Goal: Information Seeking & Learning: Learn about a topic

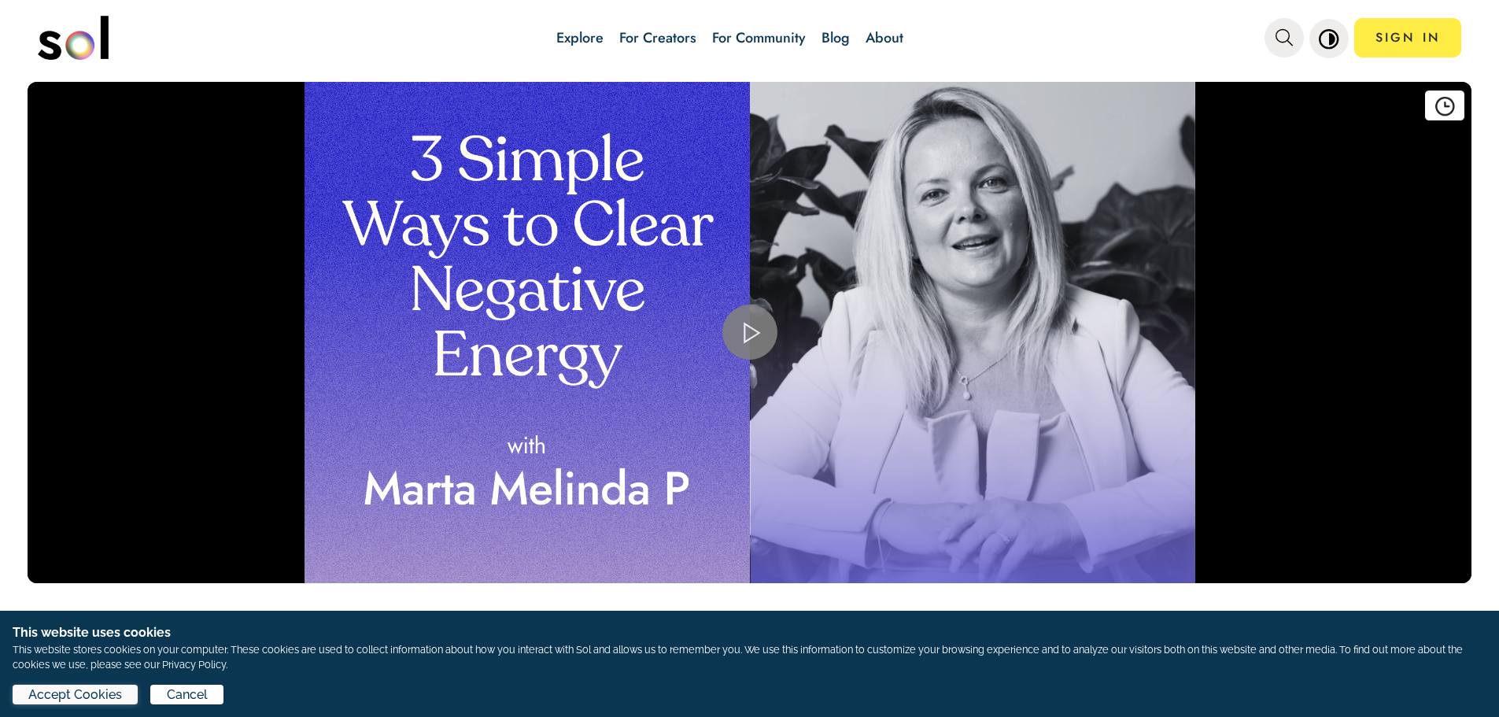
click at [87, 697] on span "Accept Cookies" at bounding box center [75, 694] width 94 height 19
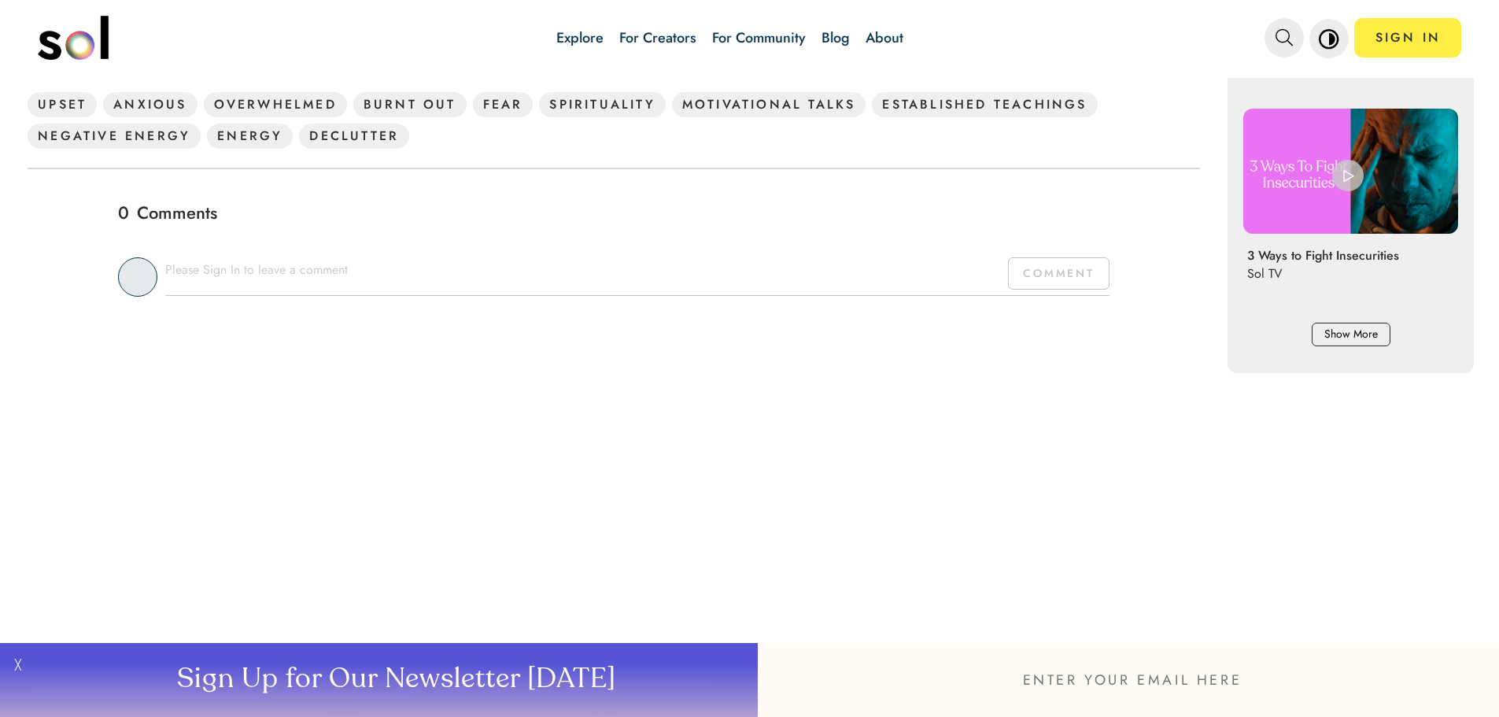
scroll to position [315, 0]
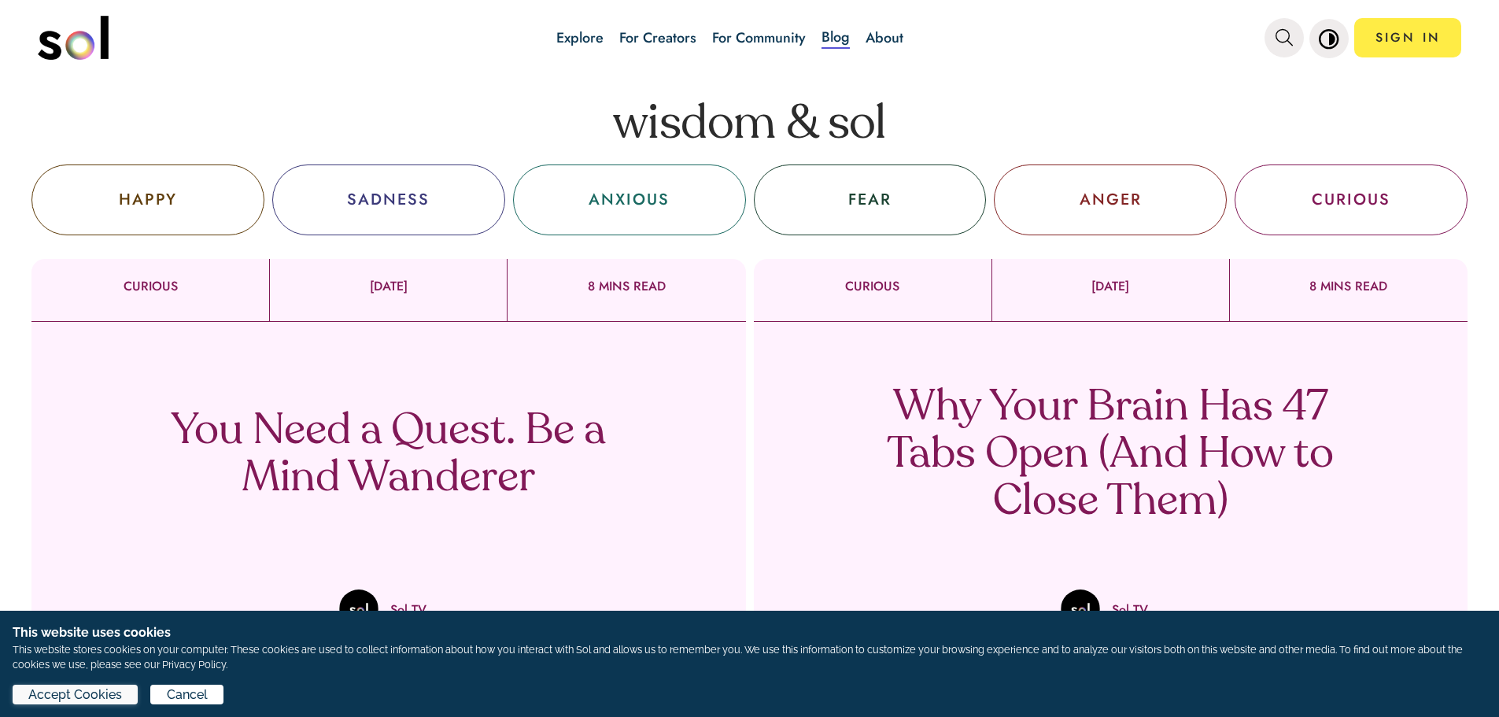
click at [71, 688] on span "Accept Cookies" at bounding box center [75, 694] width 94 height 19
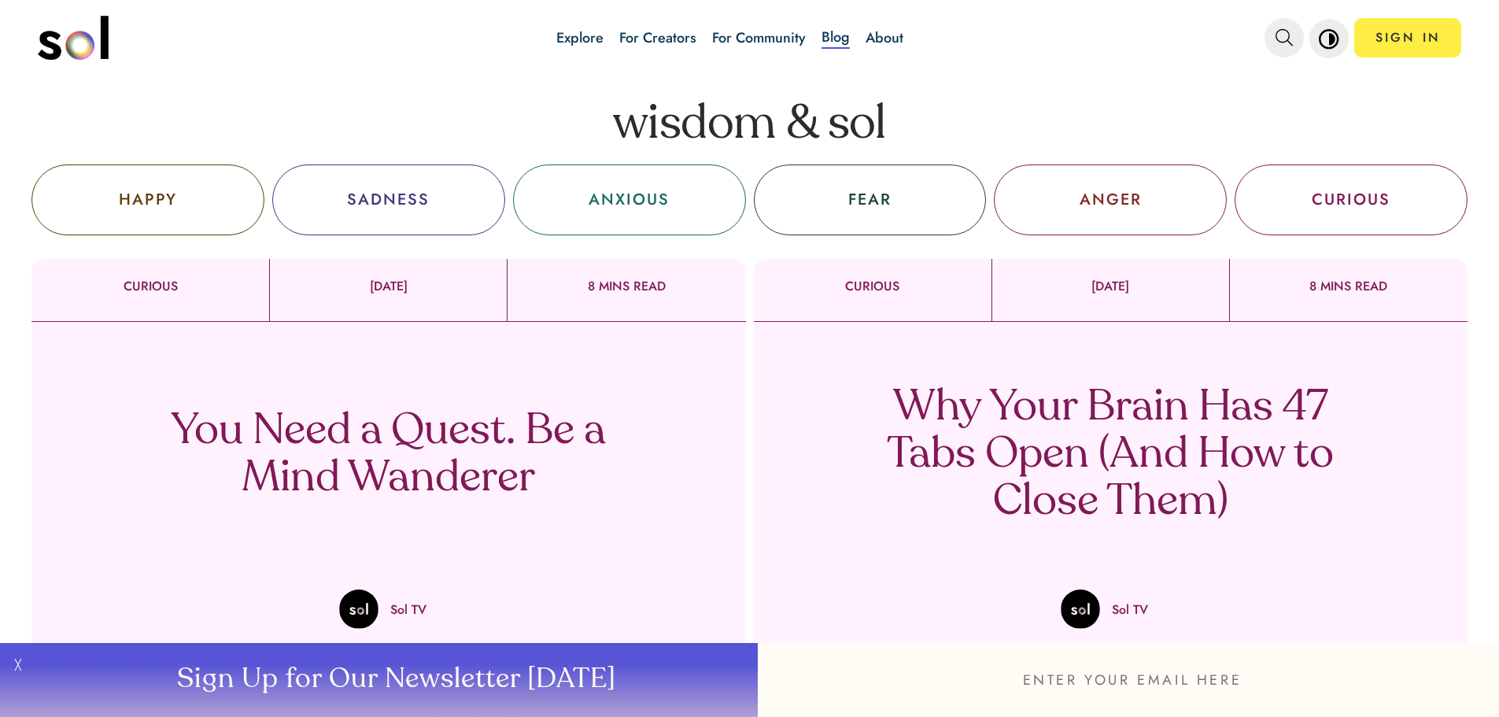
click at [489, 454] on p "Why Your Brain Has 47 Tabs Open (And How to Close Them)" at bounding box center [1110, 456] width 464 height 142
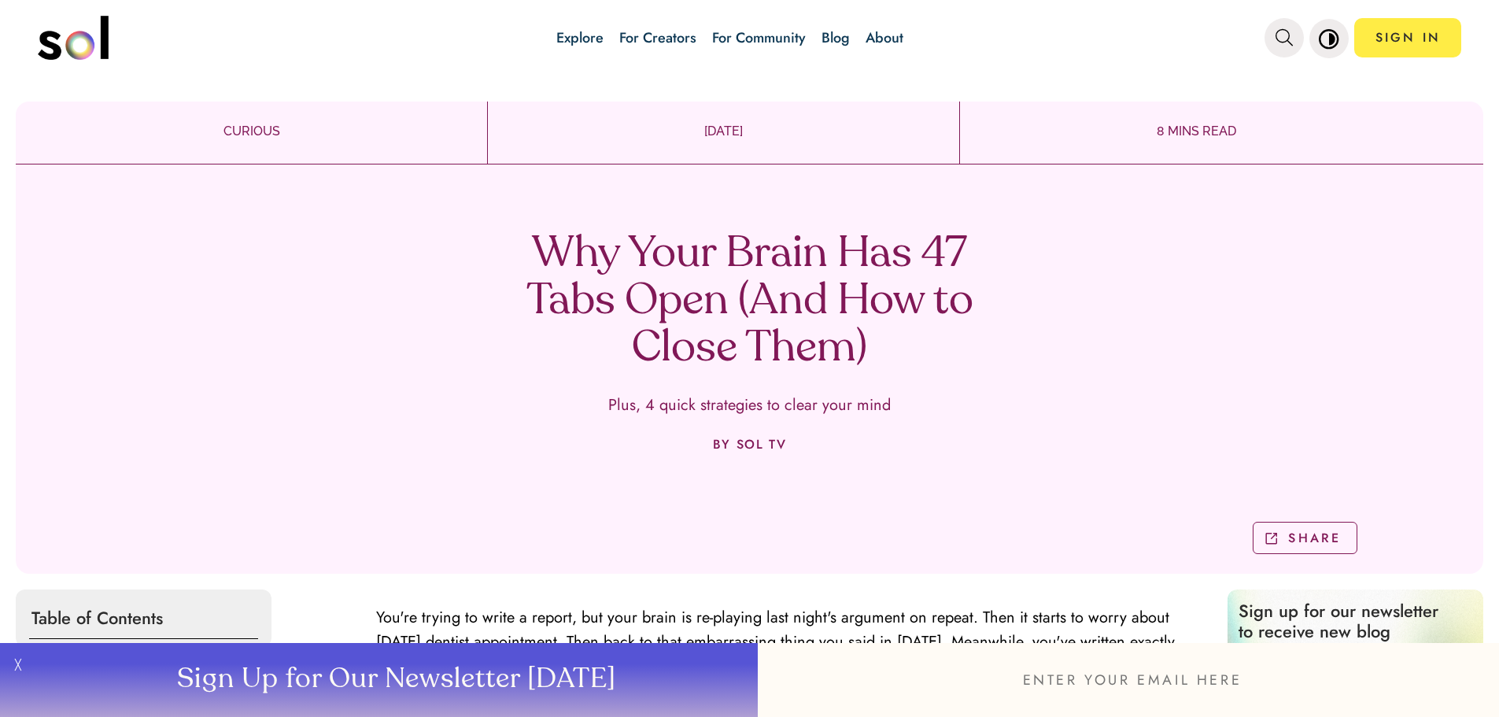
click at [489, 31] on link "Explore" at bounding box center [579, 38] width 47 height 20
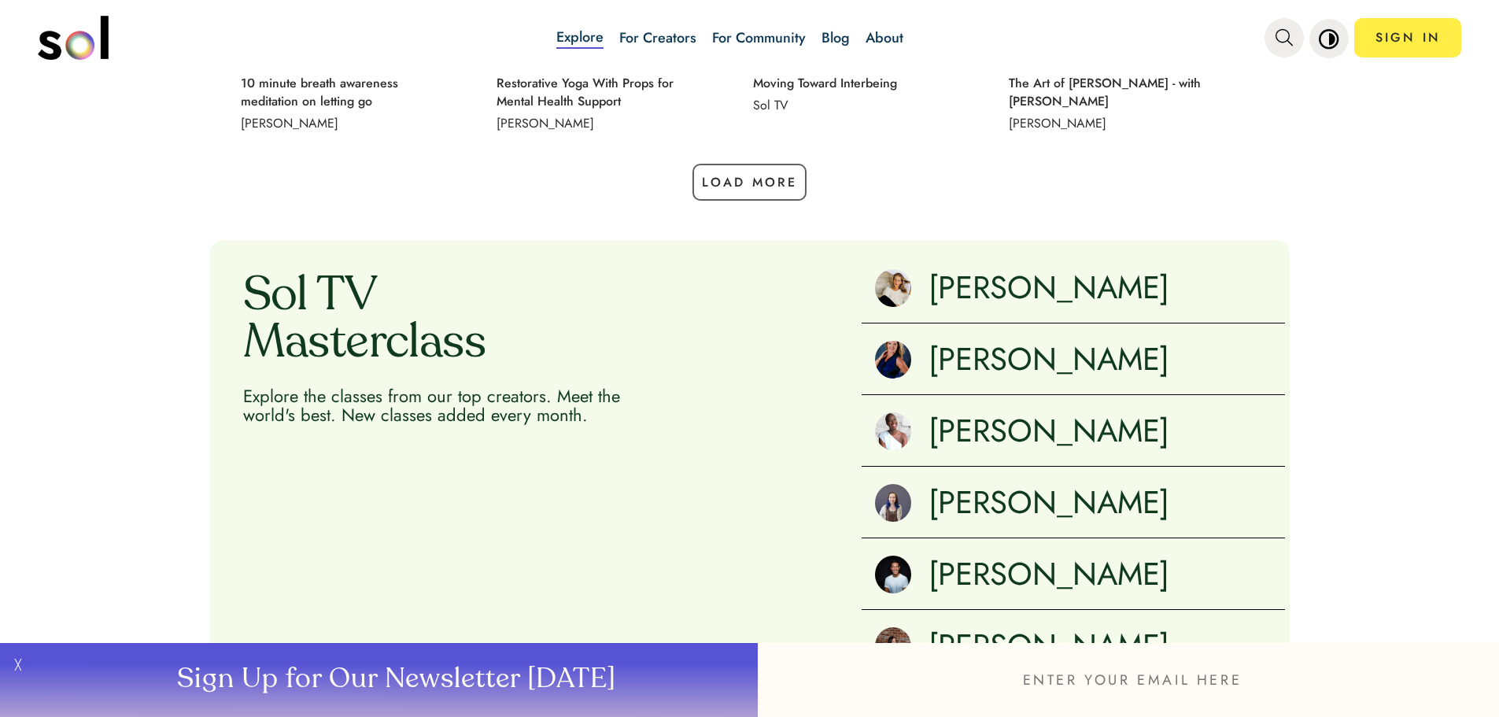
scroll to position [1810, 0]
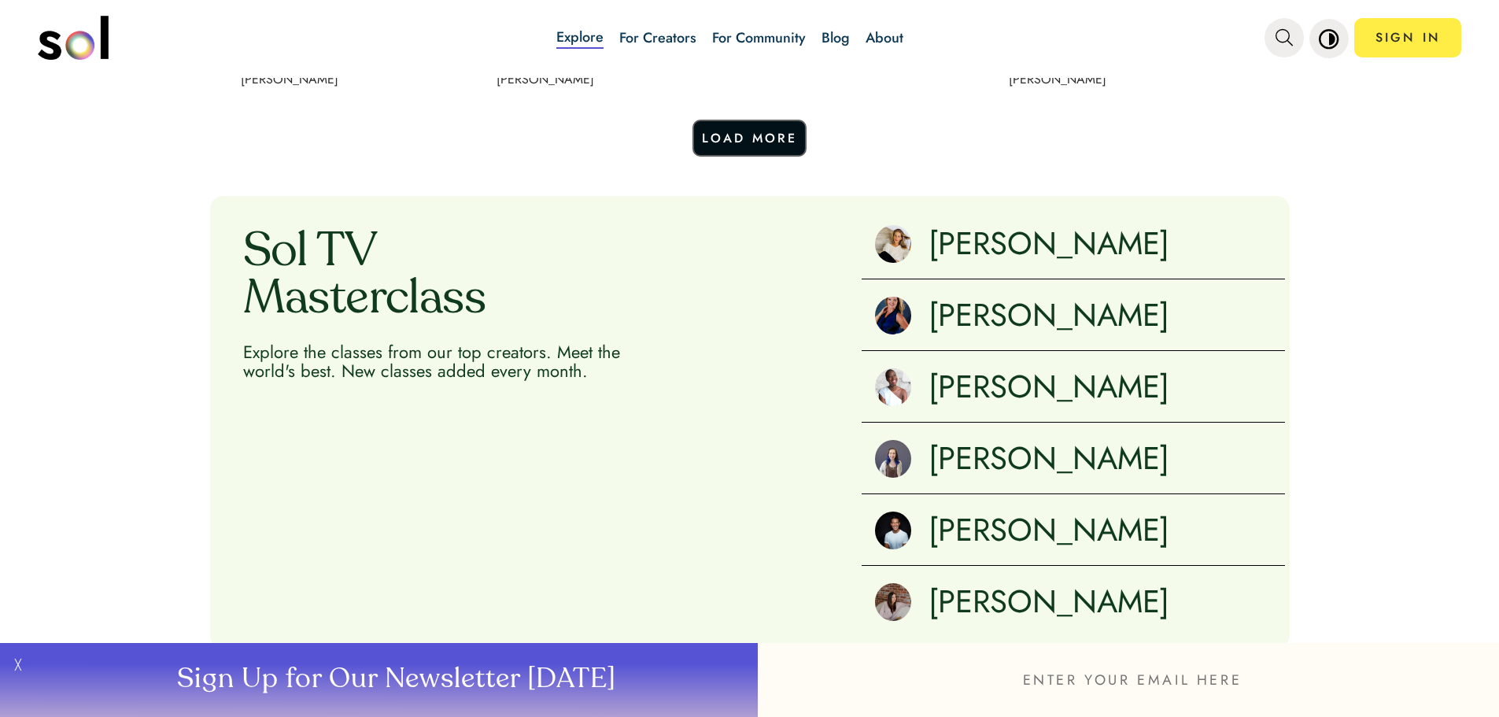
click at [489, 144] on button "Load More" at bounding box center [749, 138] width 115 height 37
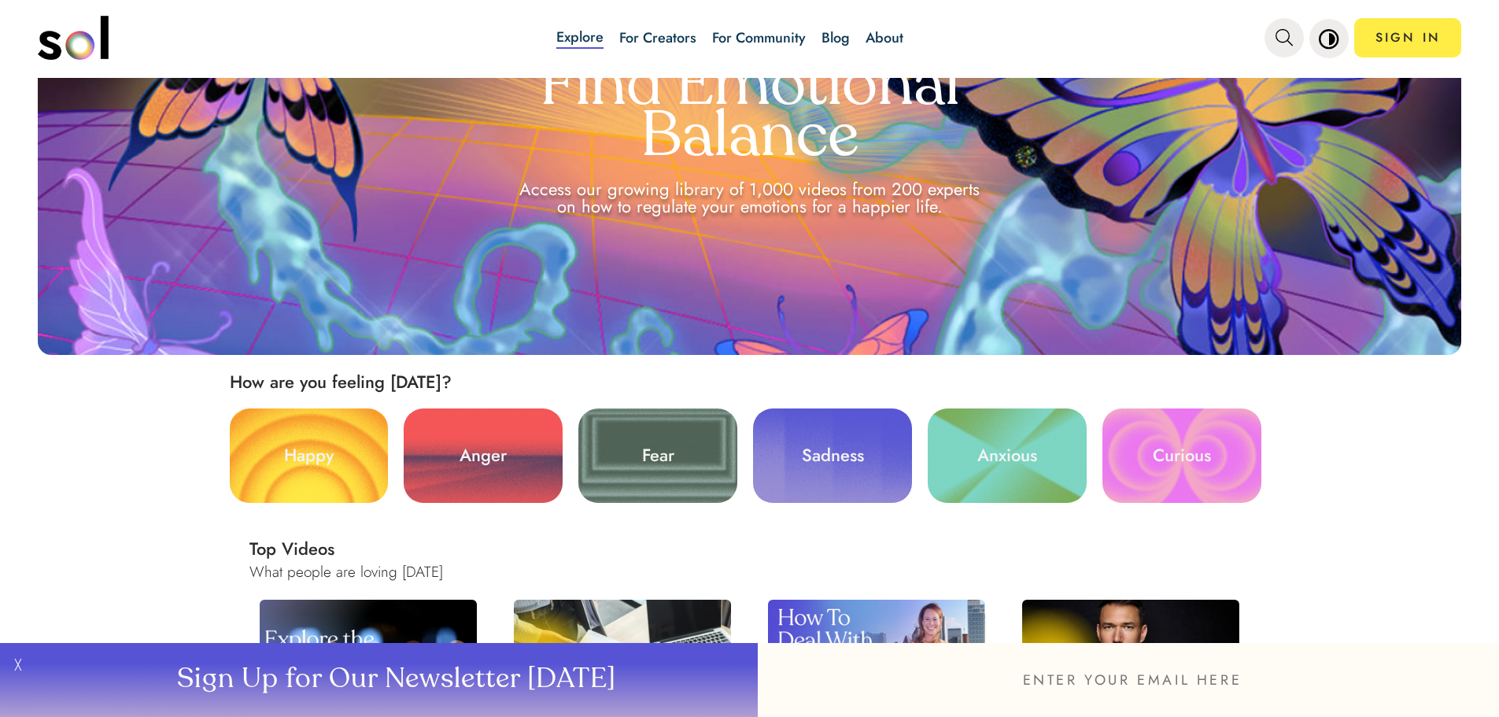
scroll to position [157, 0]
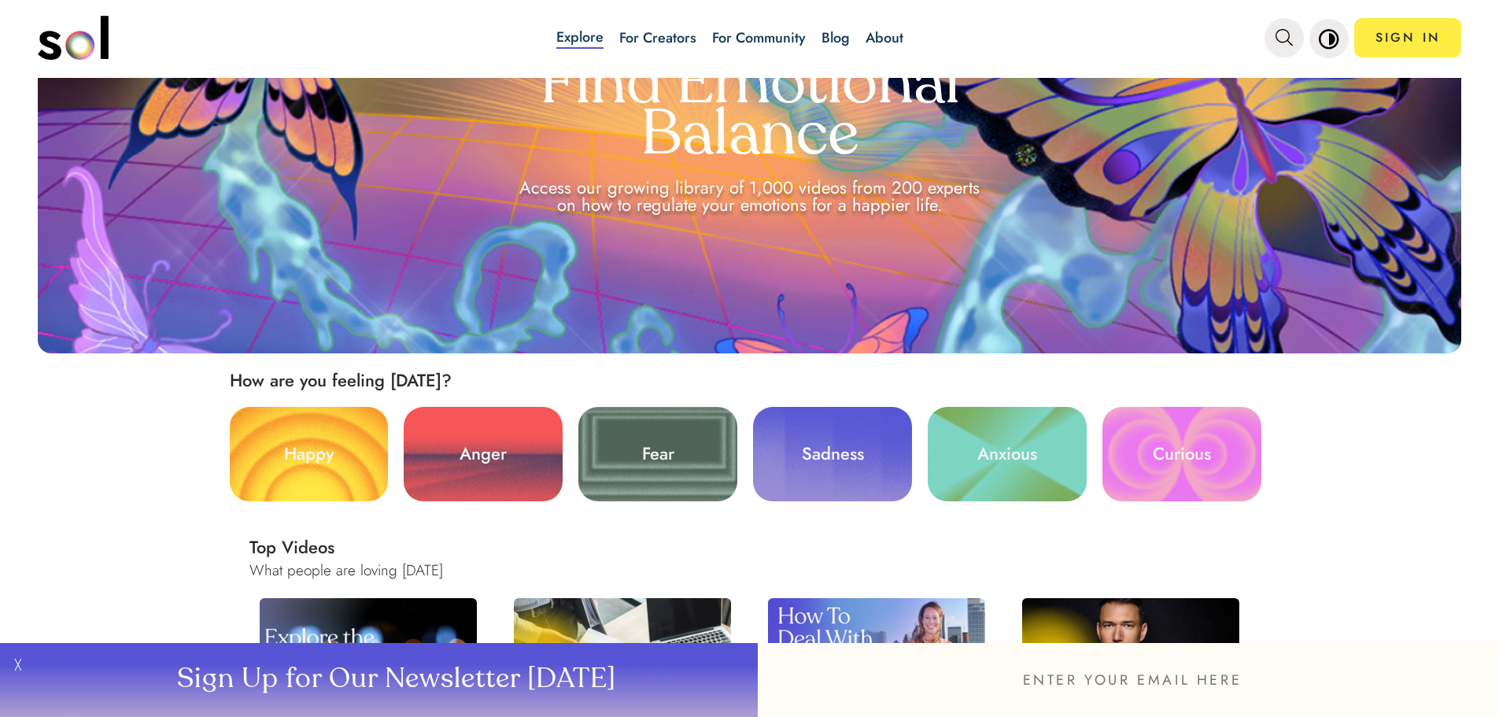
click at [282, 477] on link "Happy" at bounding box center [309, 454] width 159 height 94
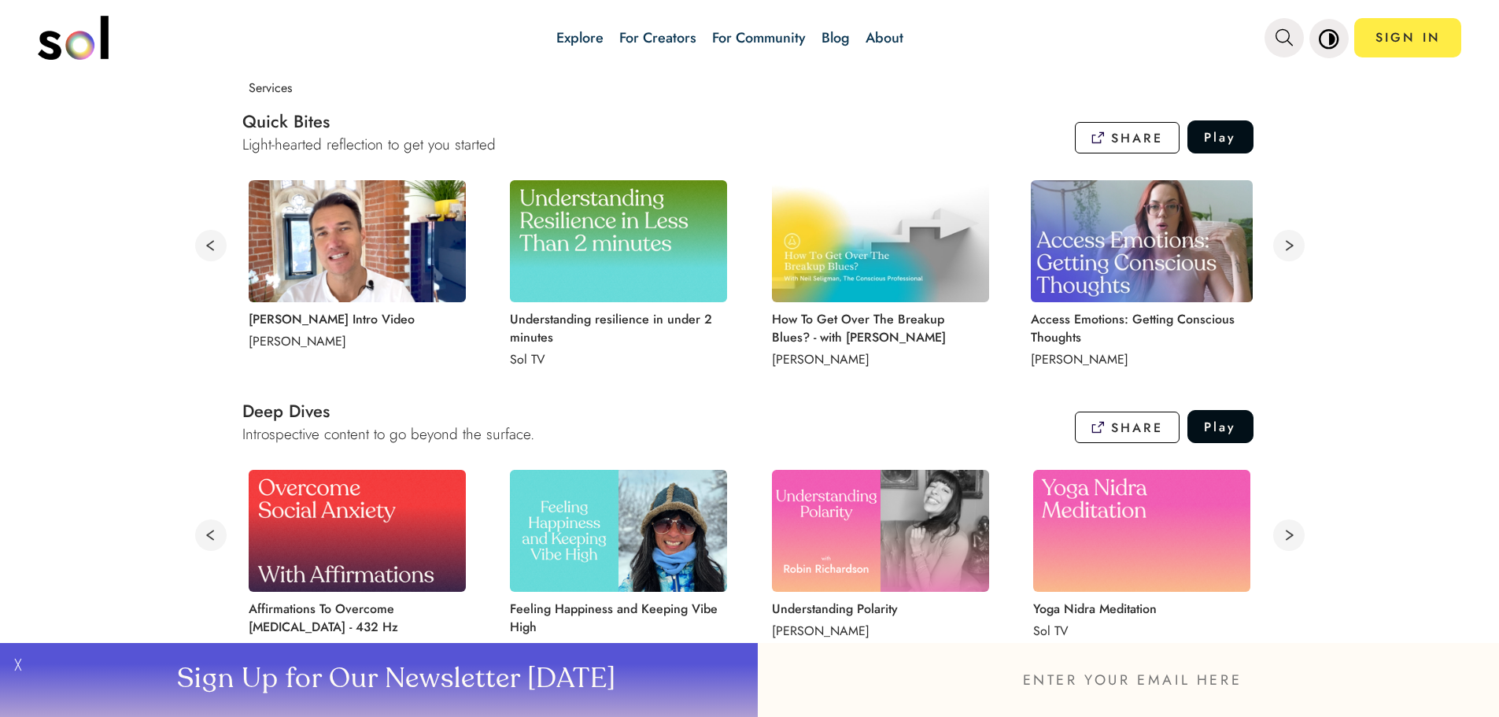
scroll to position [944, 0]
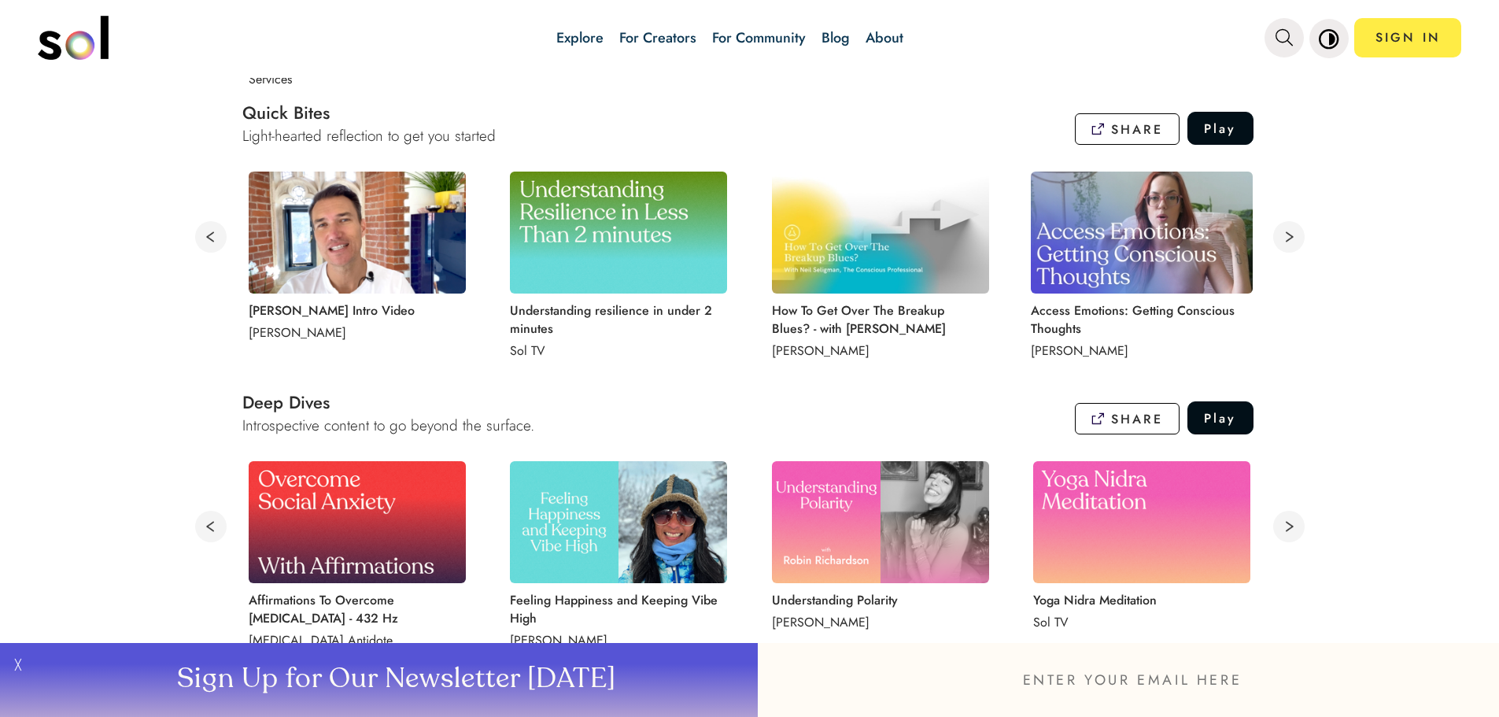
click at [489, 22] on div "Explore For Creators For Community Blog About SIGN IN" at bounding box center [828, 37] width 1267 height 55
click at [489, 35] on icon "main navigation" at bounding box center [1284, 37] width 17 height 17
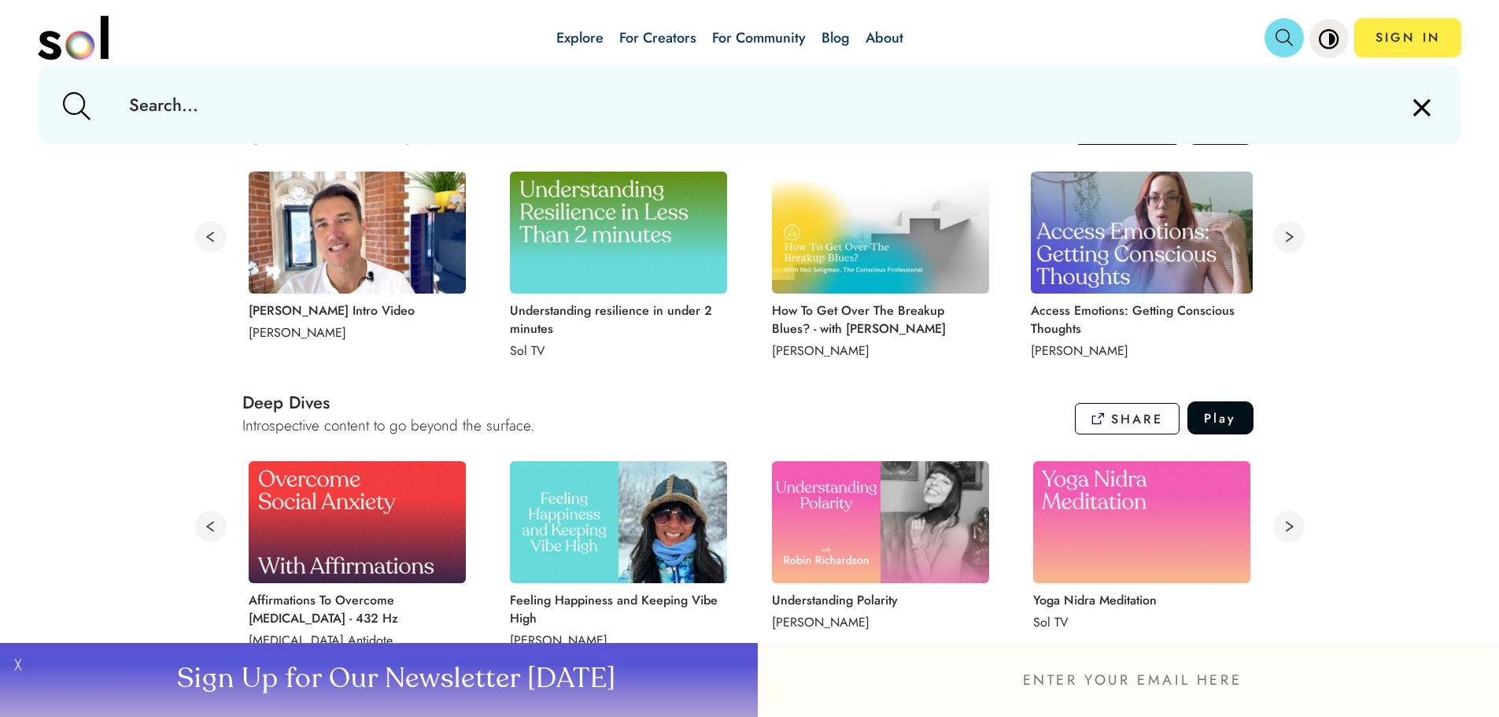
click at [299, 114] on input "text" at bounding box center [749, 104] width 1266 height 79
type input "adhd"
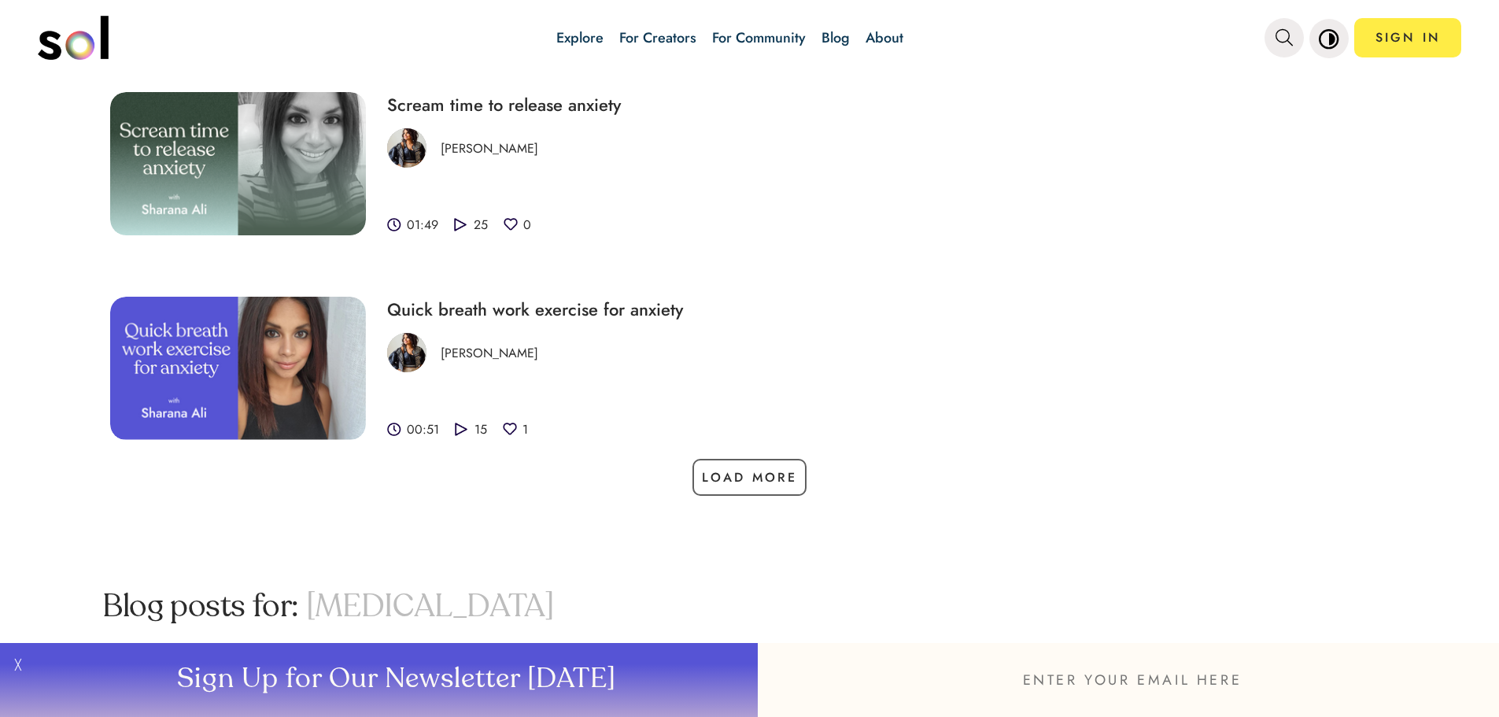
scroll to position [1861, 0]
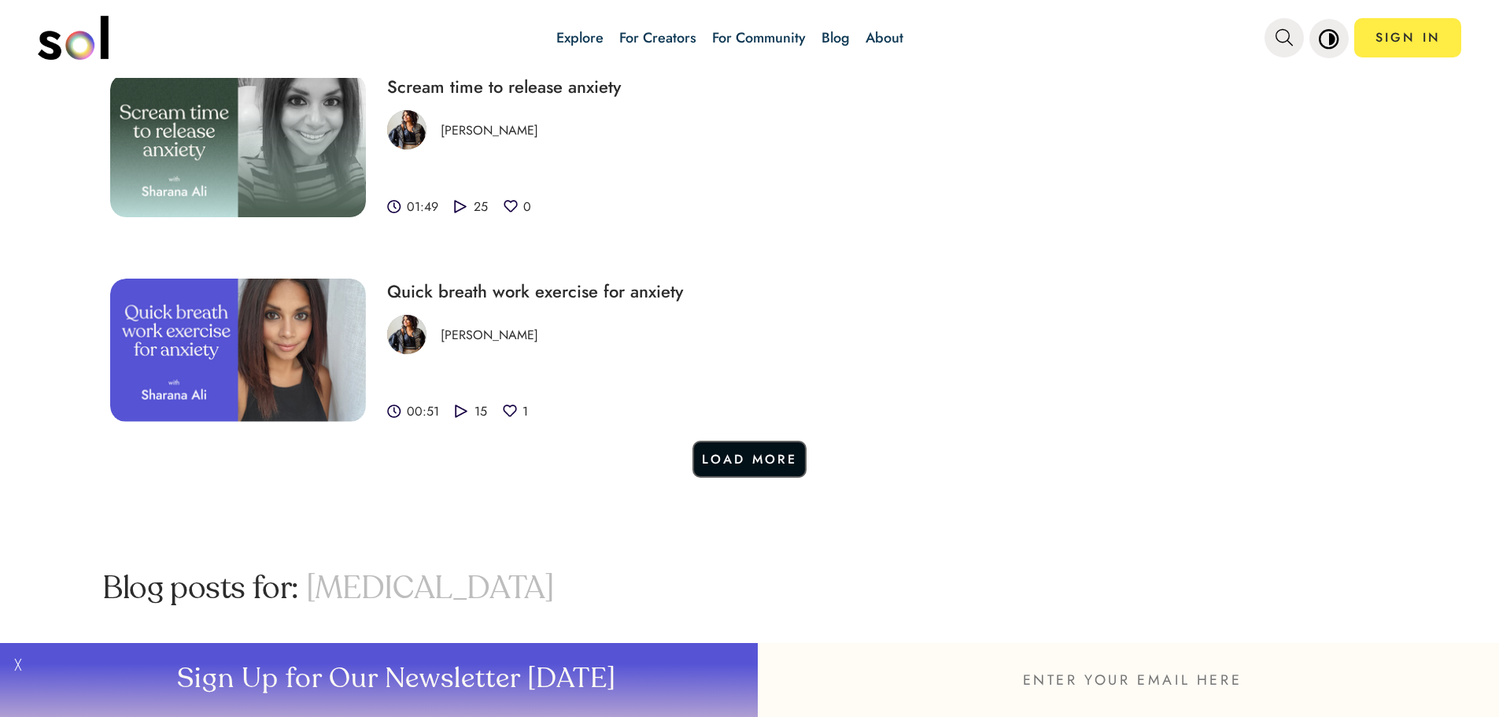
click at [489, 449] on button "Load More" at bounding box center [749, 459] width 115 height 37
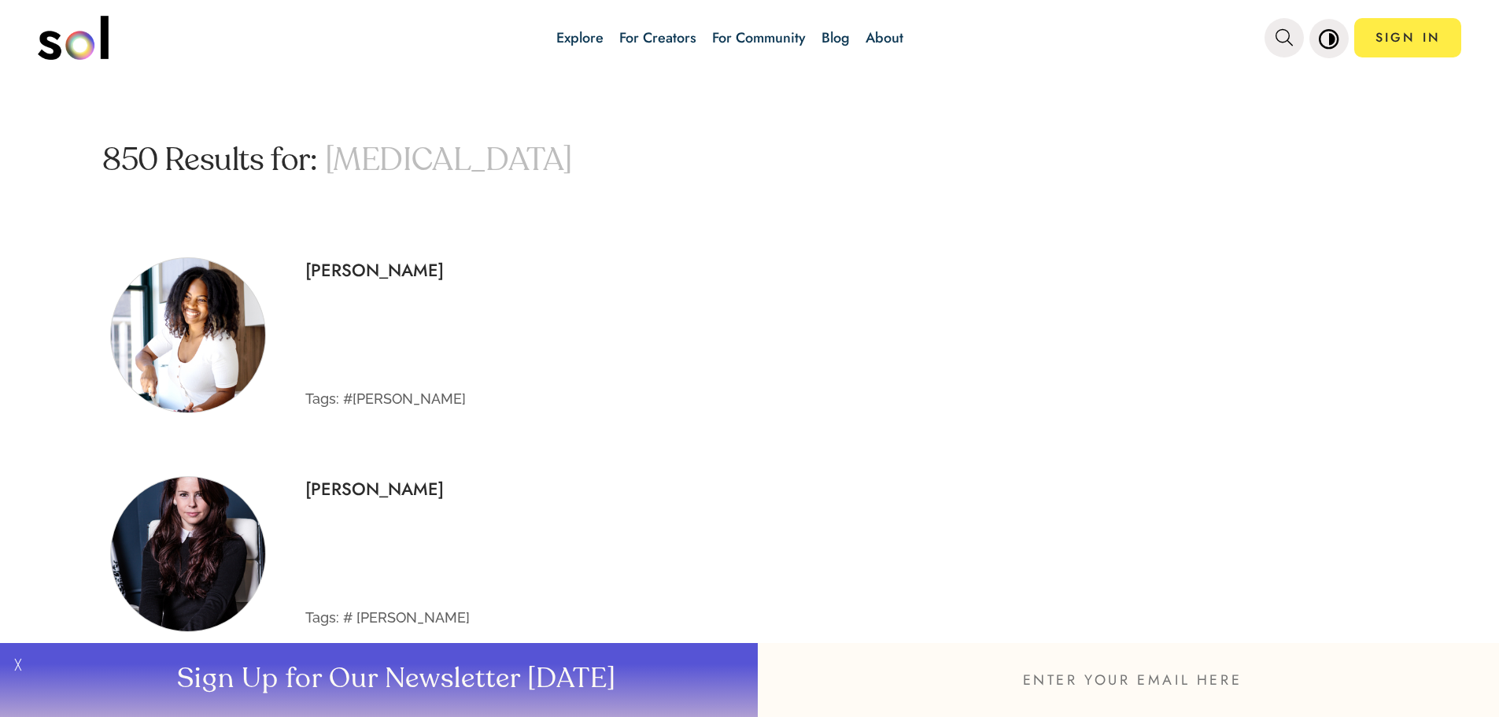
scroll to position [0, 0]
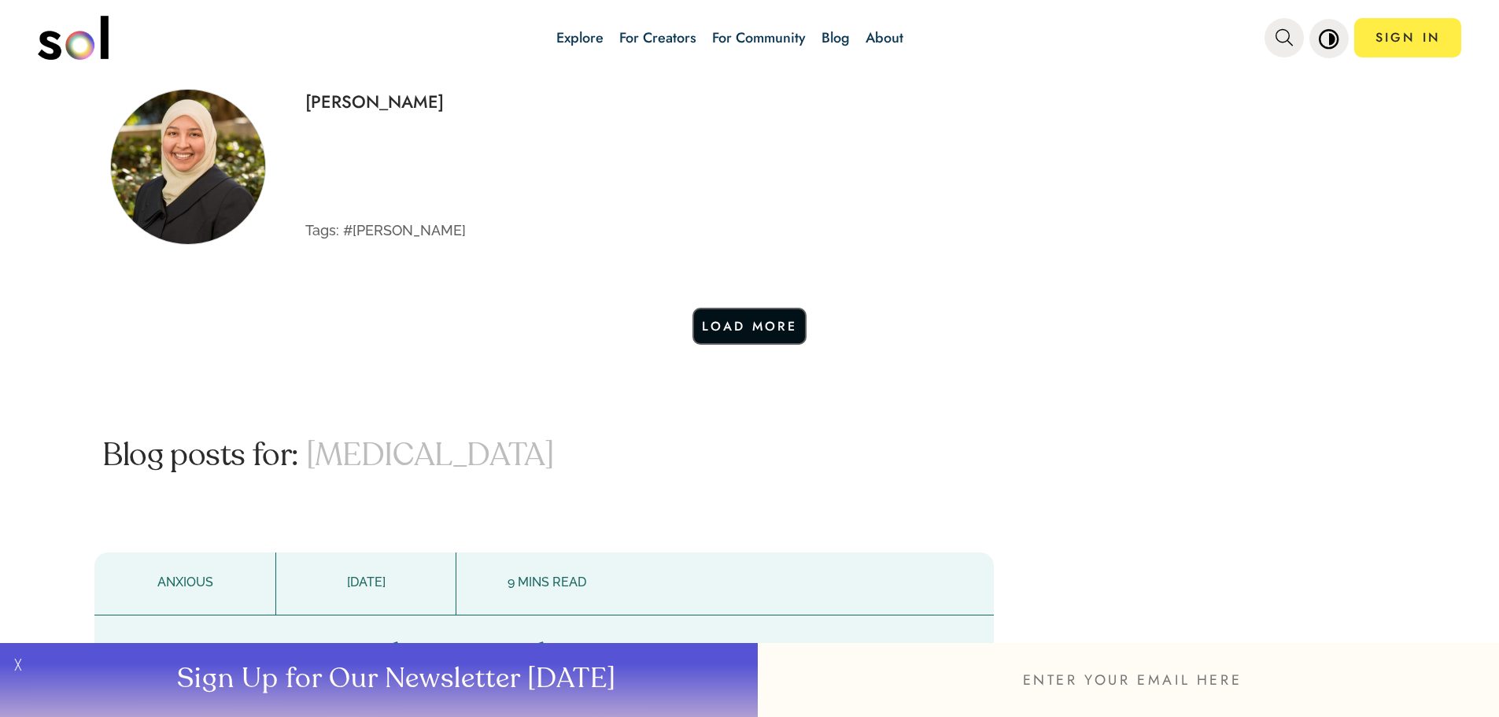
click at [489, 327] on button "Load More" at bounding box center [749, 326] width 115 height 37
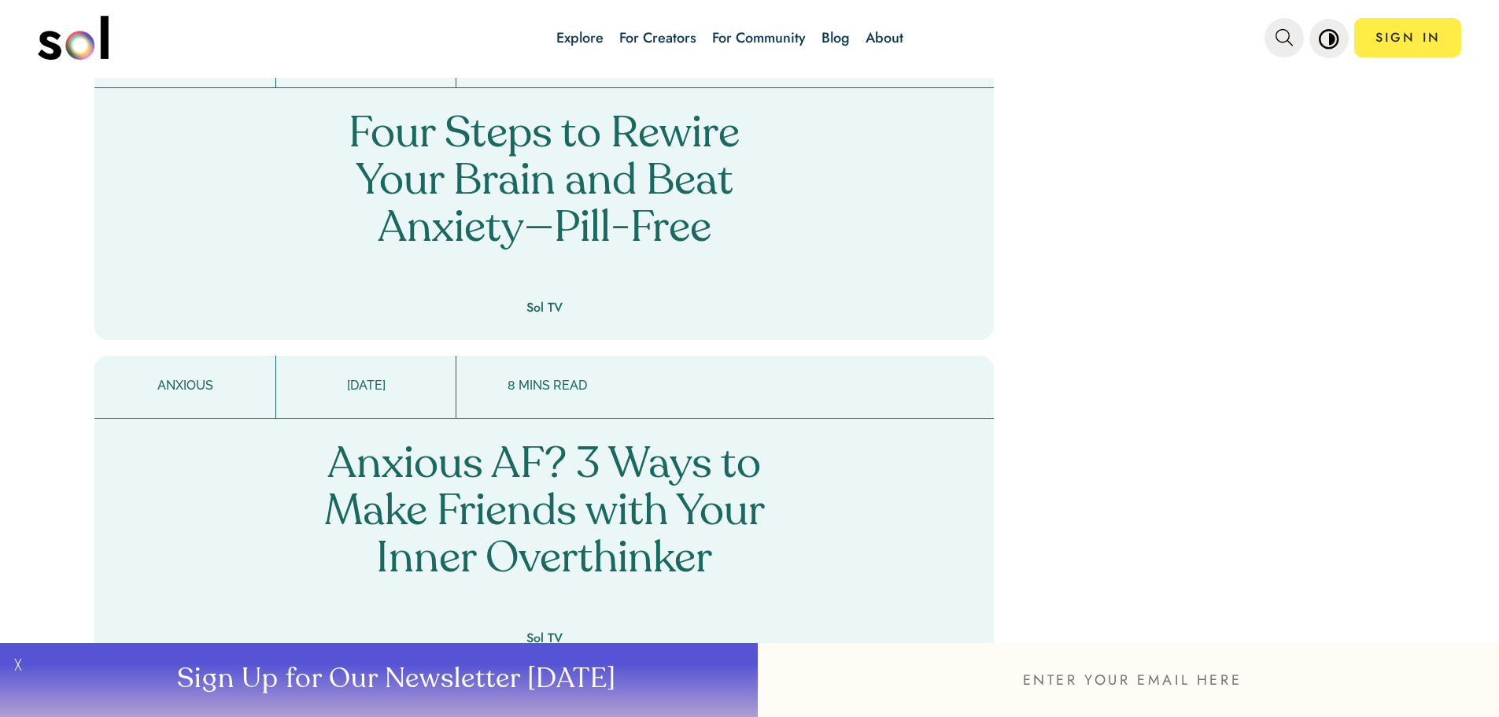
scroll to position [2365, 0]
click at [19, 668] on button "╳" at bounding box center [15, 680] width 31 height 74
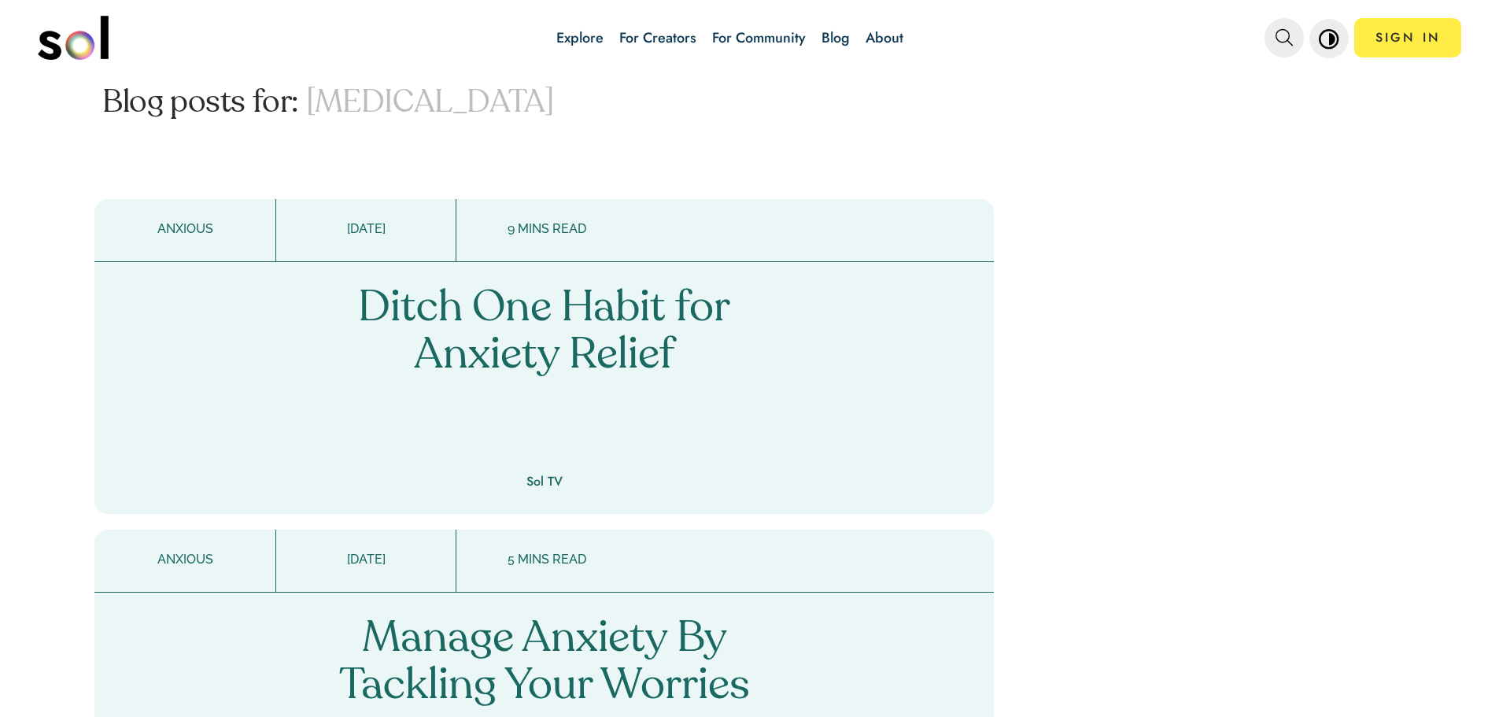
scroll to position [1263, 0]
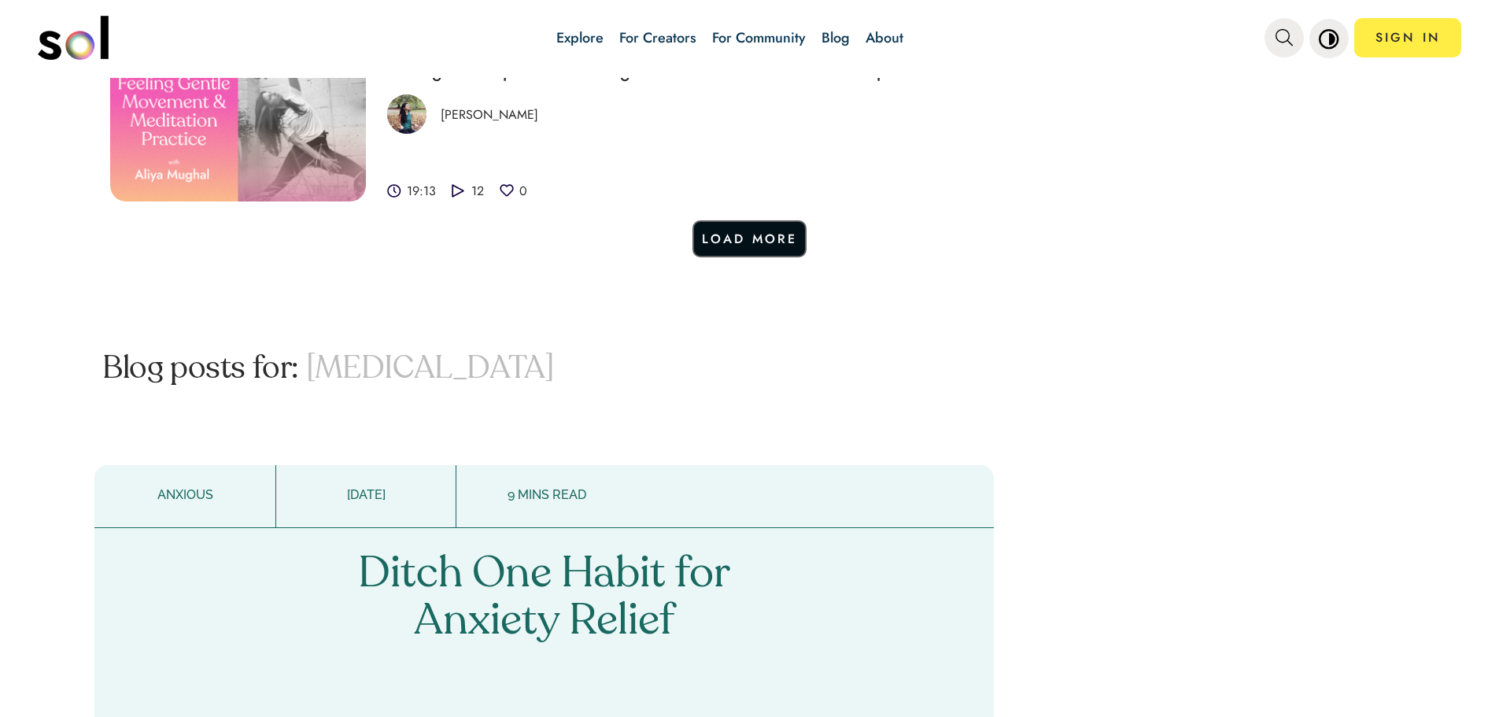
click at [489, 252] on button "Load More" at bounding box center [749, 238] width 115 height 37
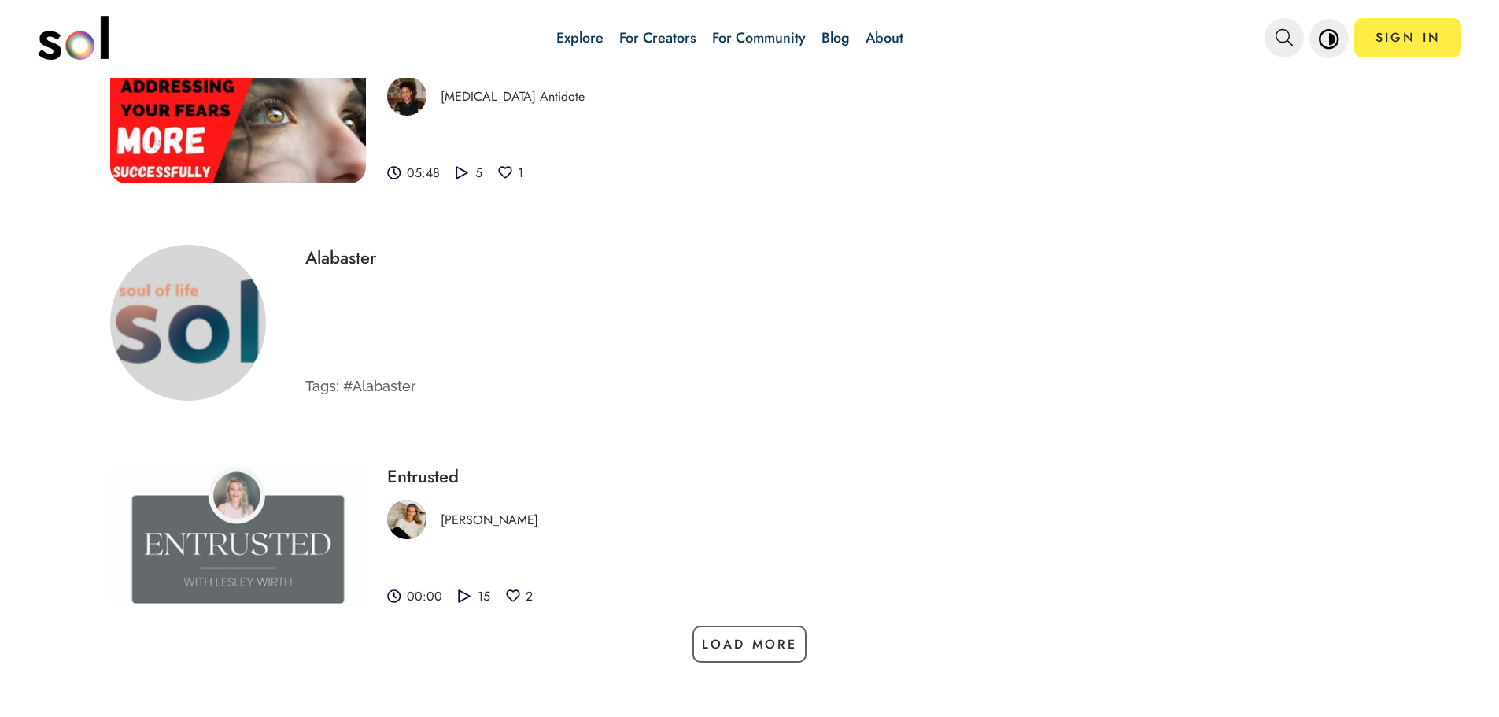
scroll to position [1436, 0]
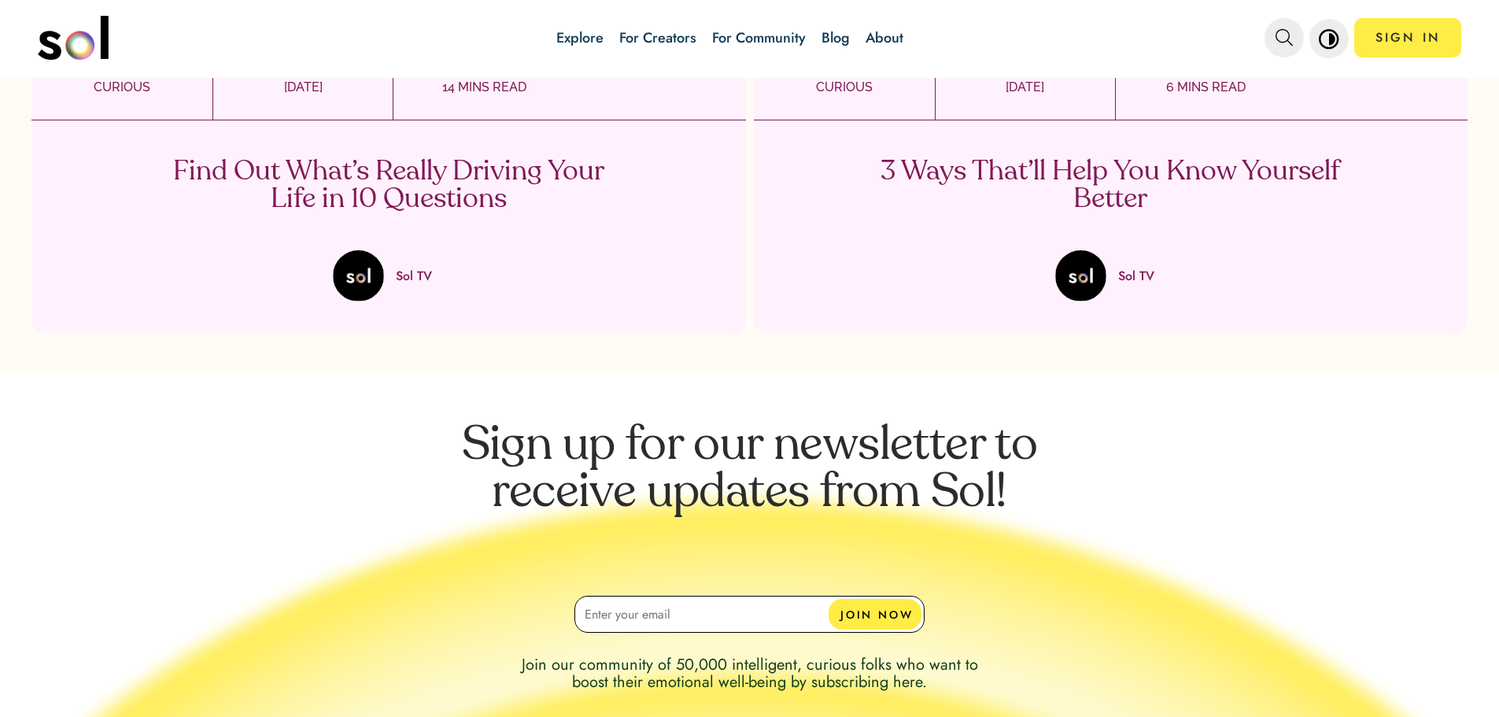
scroll to position [3384, 0]
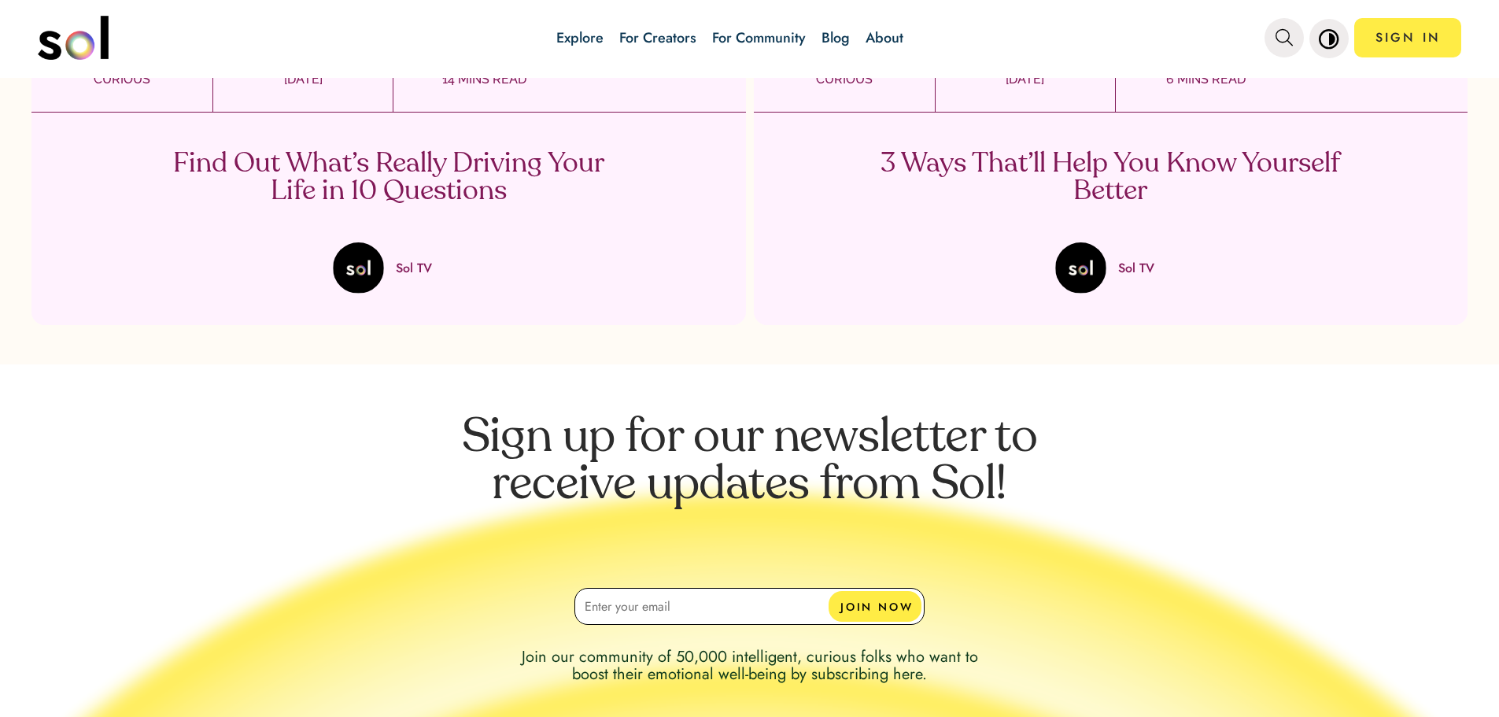
click at [1068, 156] on p "3 Ways That’ll Help You Know Yourself Better" at bounding box center [1110, 177] width 464 height 55
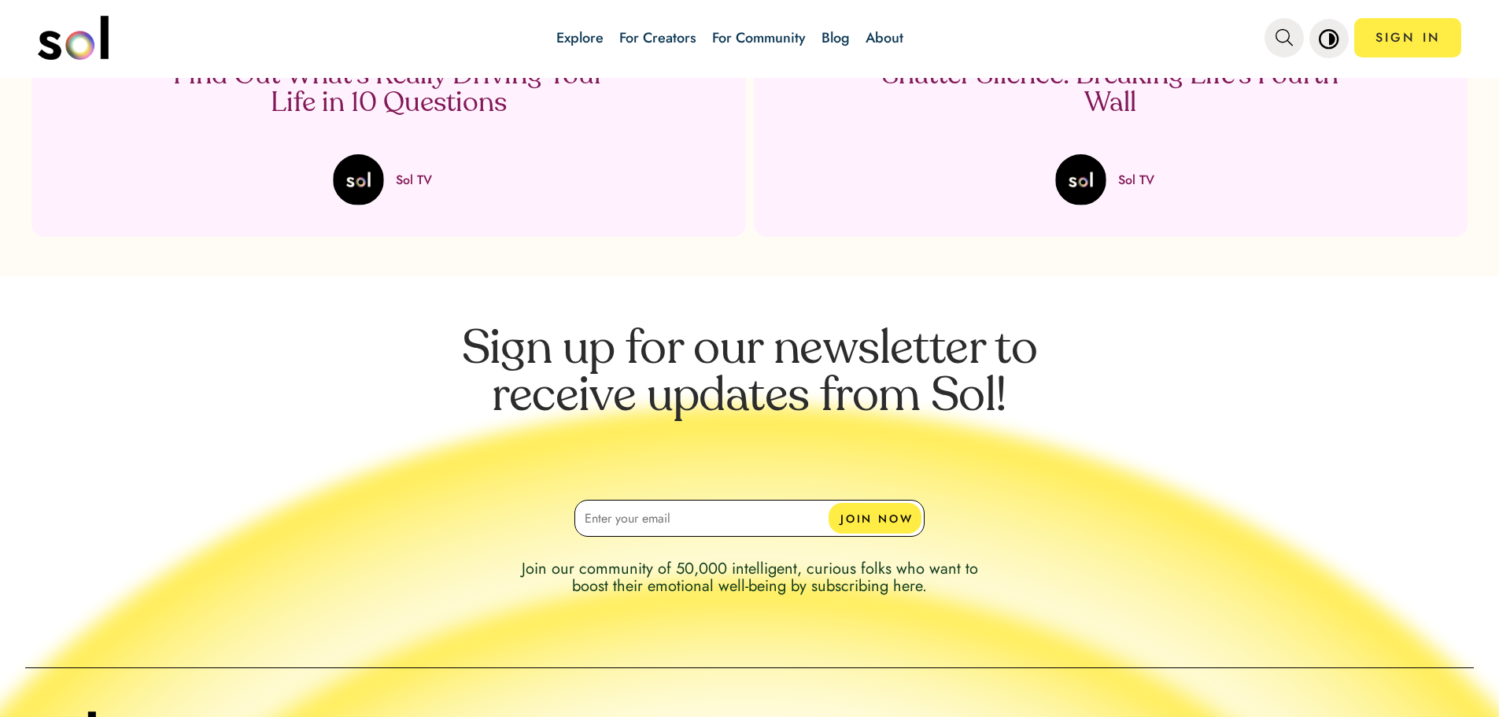
scroll to position [2046, 0]
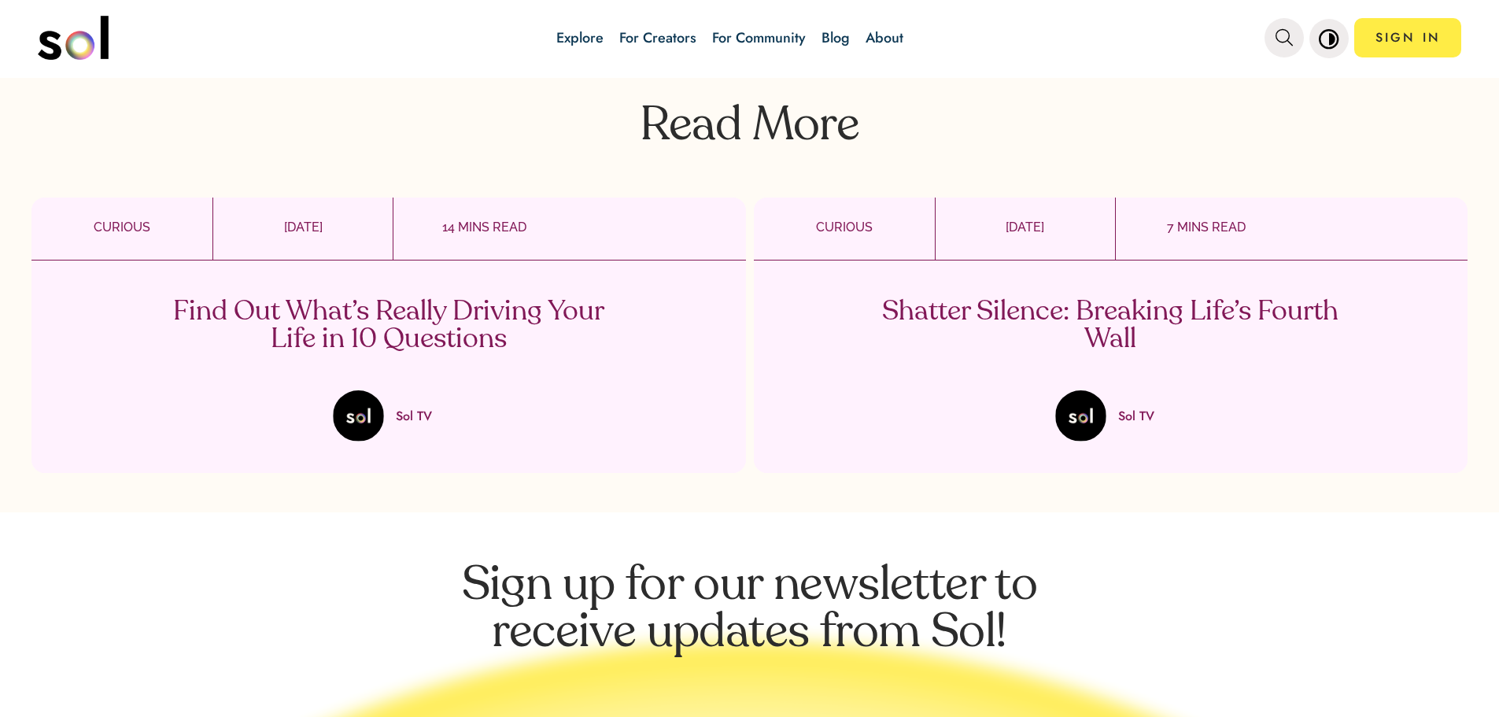
click at [441, 333] on p "Find Out What’s Really Driving Your Life in 10 Questions" at bounding box center [389, 325] width 464 height 55
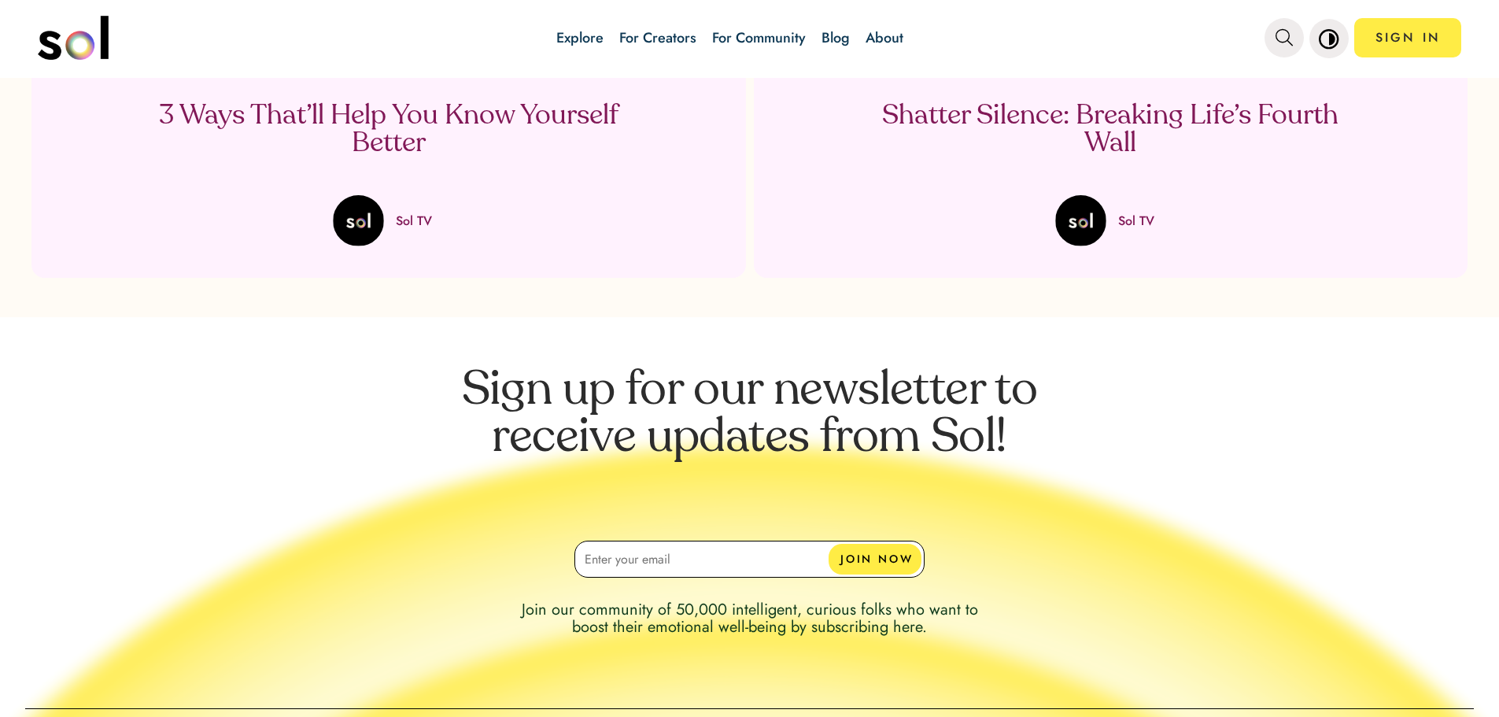
scroll to position [4564, 0]
